Goal: Task Accomplishment & Management: Manage account settings

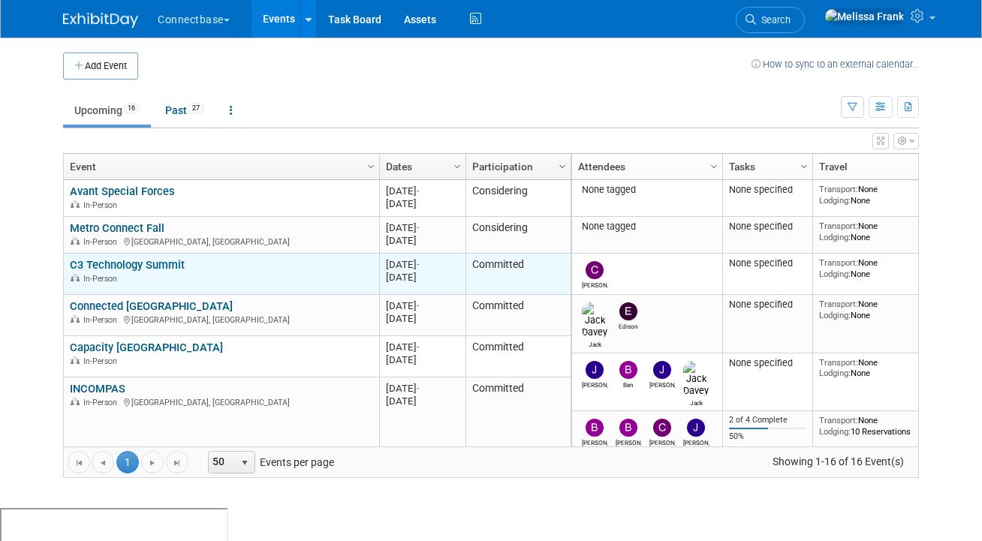
click at [92, 265] on link "C3 Technology Summit" at bounding box center [127, 265] width 115 height 14
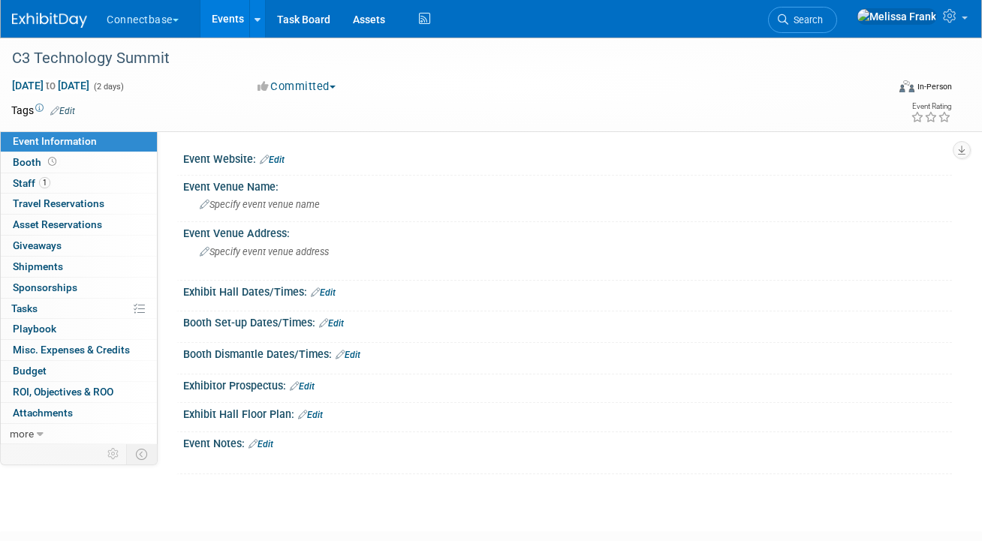
click at [278, 155] on link "Edit" at bounding box center [272, 160] width 25 height 11
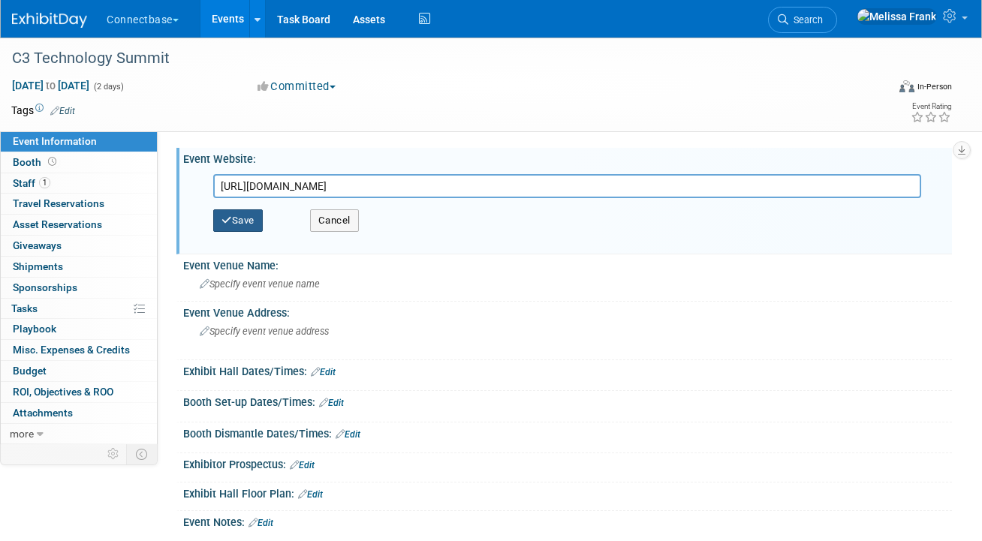
type input "[URL][DOMAIN_NAME]"
click at [238, 223] on button "Save" at bounding box center [238, 221] width 50 height 23
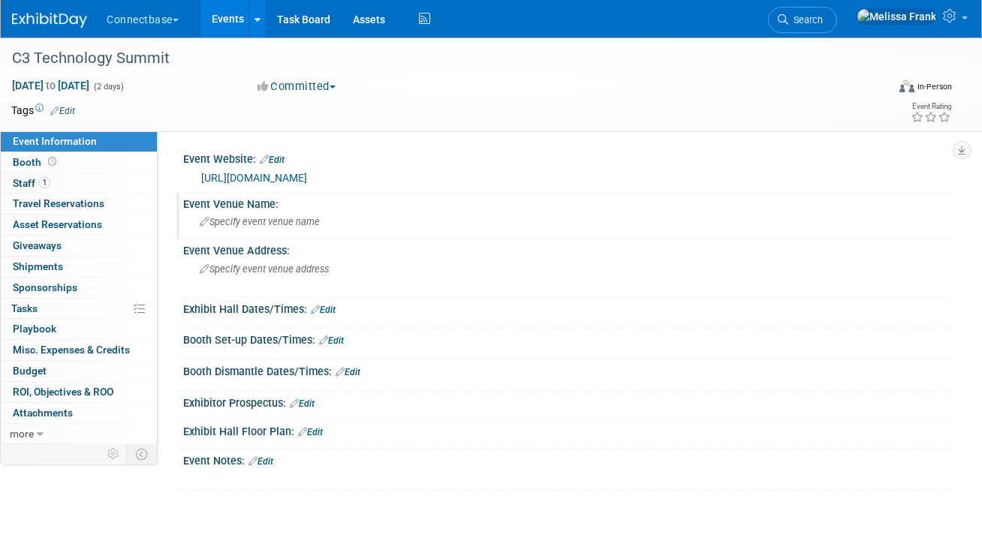
click at [225, 224] on span "Specify event venue name" at bounding box center [260, 221] width 120 height 11
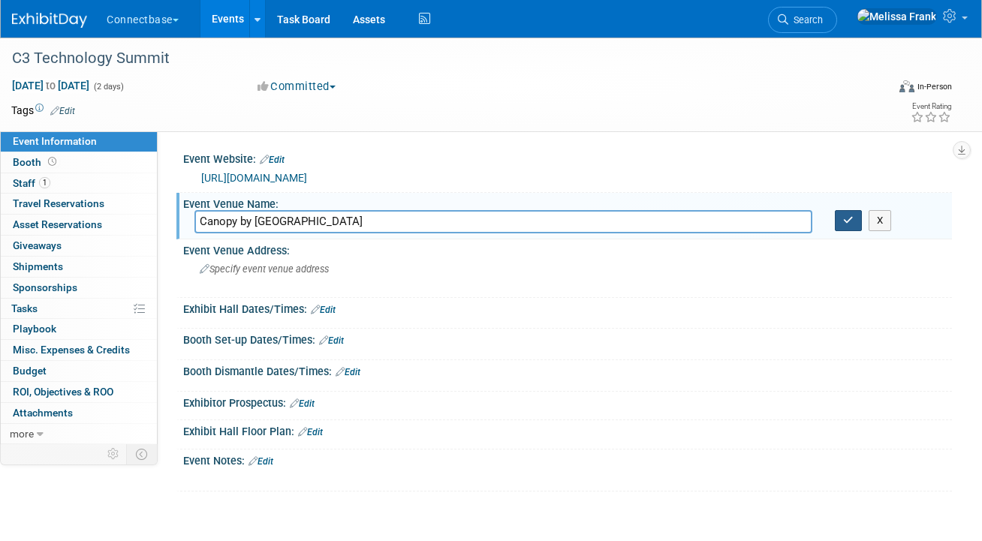
type input "Canopy by [GEOGRAPHIC_DATA]"
click at [850, 223] on icon "button" at bounding box center [848, 221] width 11 height 10
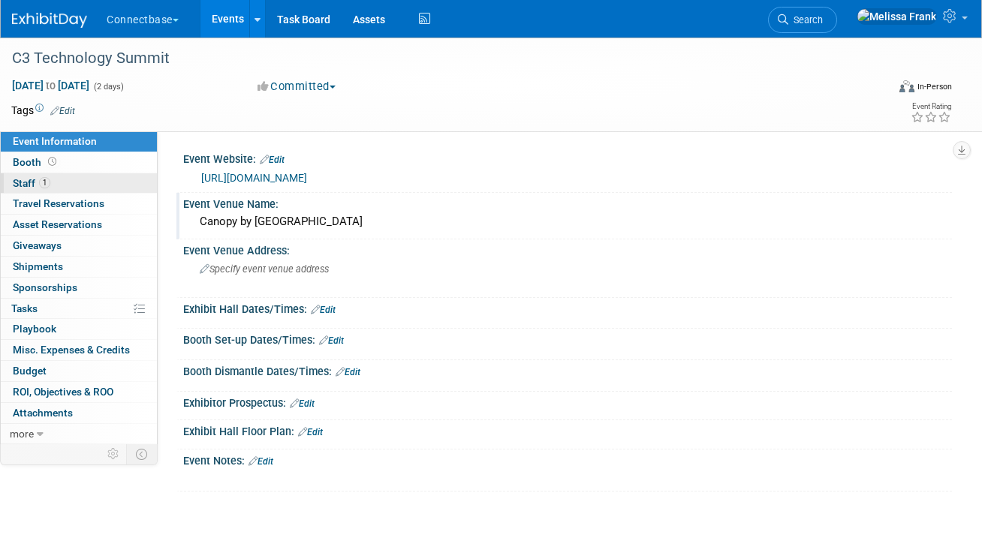
click at [47, 188] on span "Staff 1" at bounding box center [32, 183] width 38 height 12
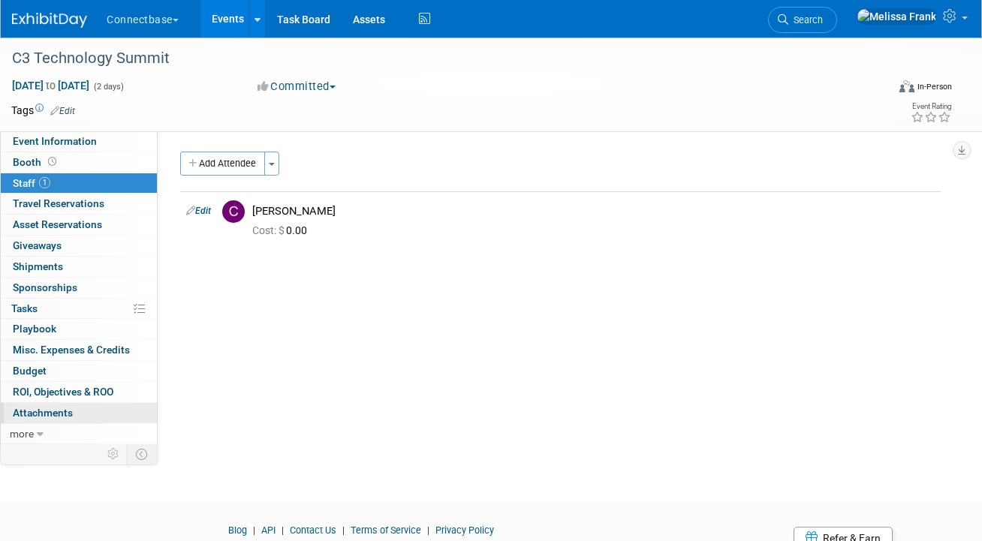
click at [73, 416] on link "0 Attachments 0" at bounding box center [79, 413] width 156 height 20
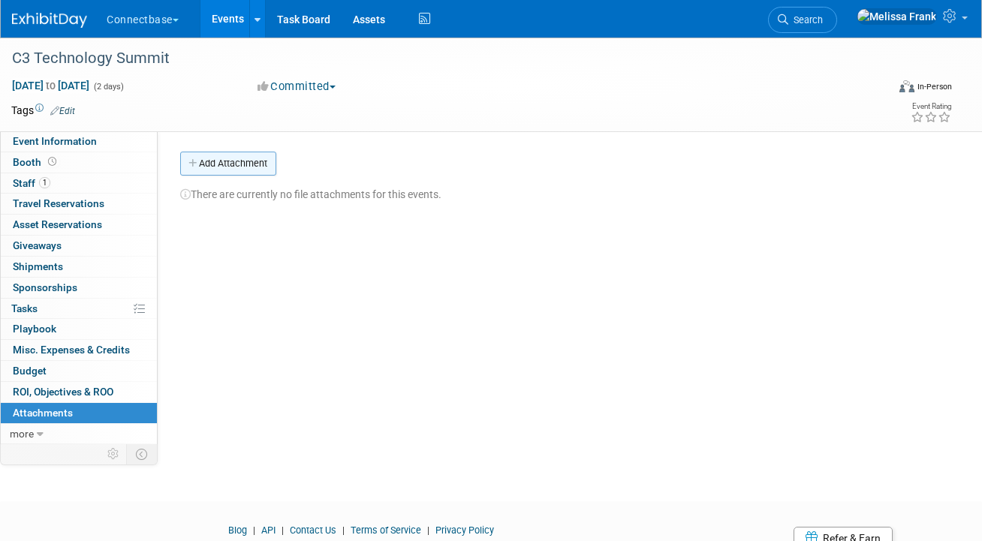
click at [245, 168] on button "Add Attachment" at bounding box center [228, 164] width 96 height 24
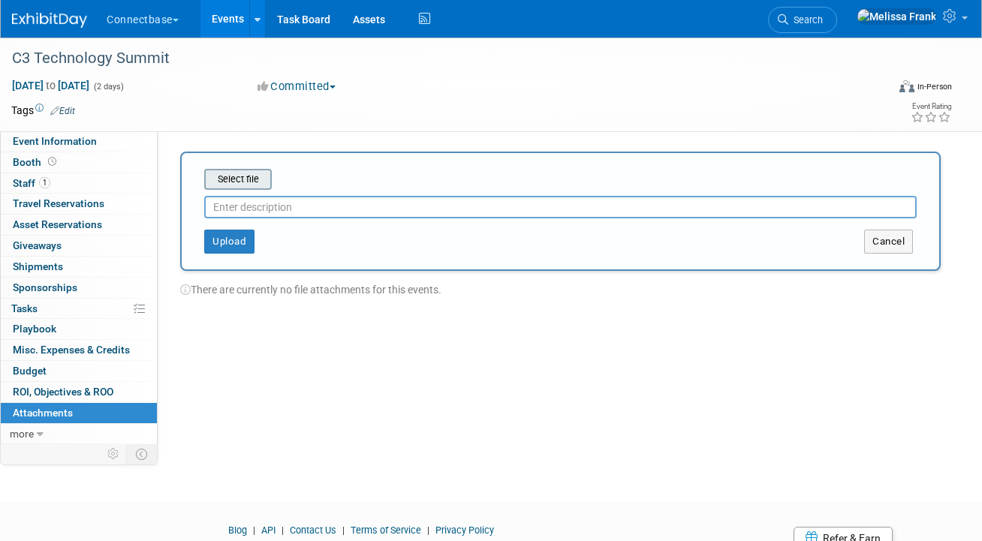
click at [258, 174] on input "file" at bounding box center [181, 179] width 179 height 18
click at [237, 181] on input "file" at bounding box center [181, 179] width 179 height 18
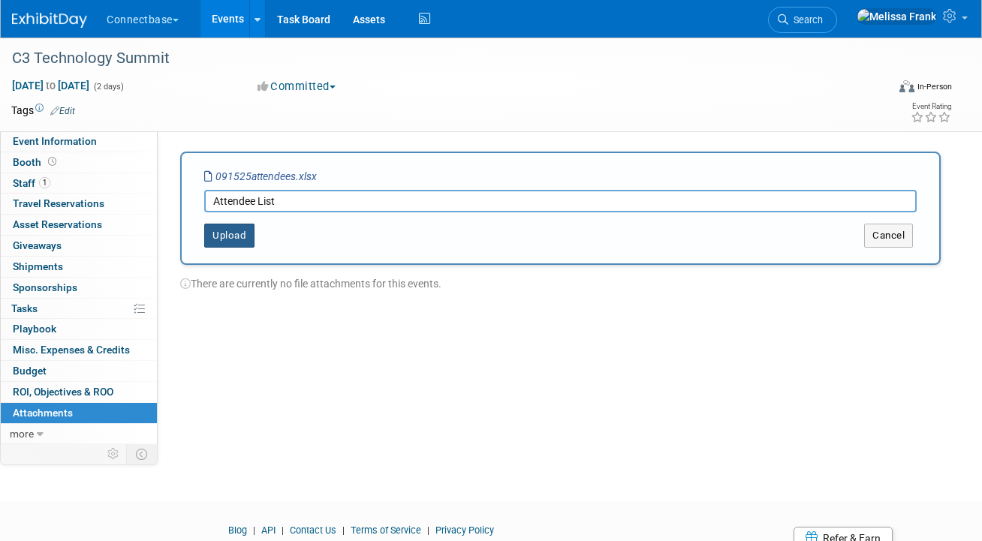
type input "Attendee List"
click at [218, 237] on button "Upload" at bounding box center [229, 236] width 50 height 24
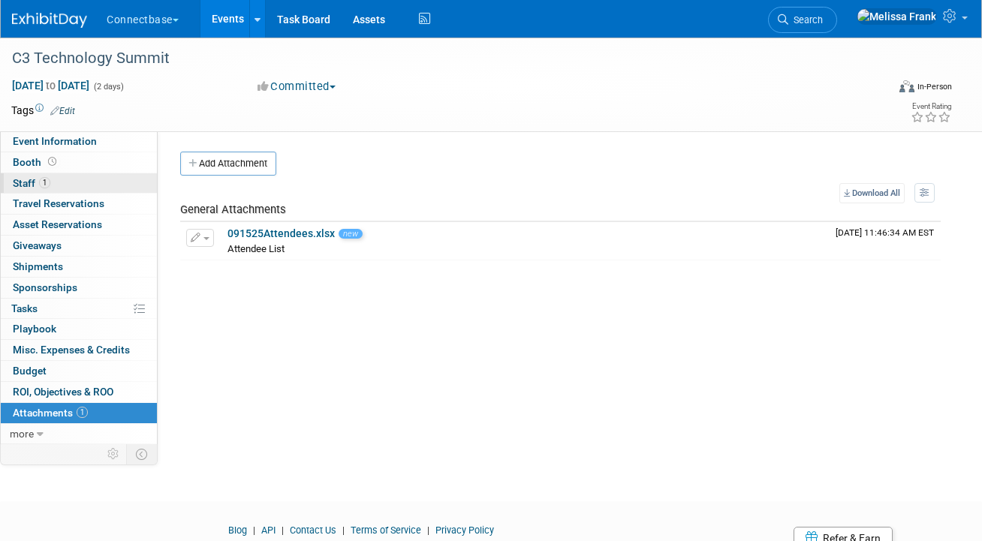
click at [62, 185] on link "1 Staff 1" at bounding box center [79, 183] width 156 height 20
